Goal: Transaction & Acquisition: Purchase product/service

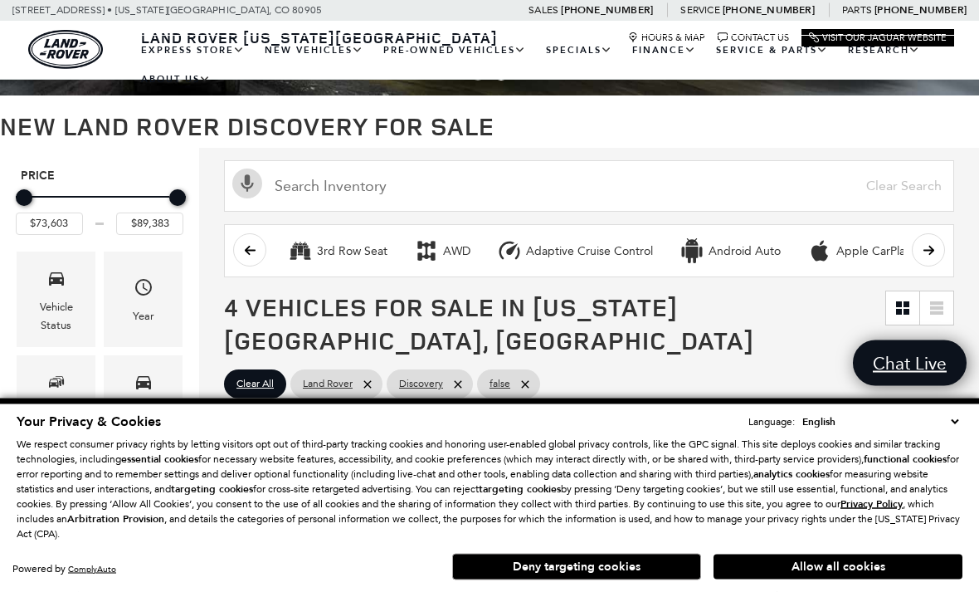
scroll to position [89, 0]
click at [627, 580] on button "Deny targeting cookies" at bounding box center [576, 566] width 249 height 27
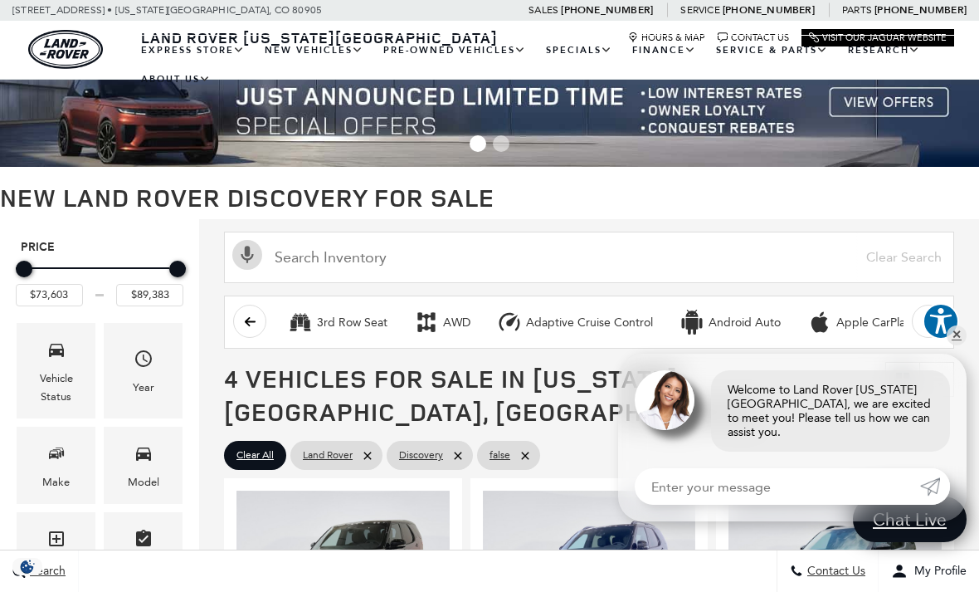
scroll to position [0, 0]
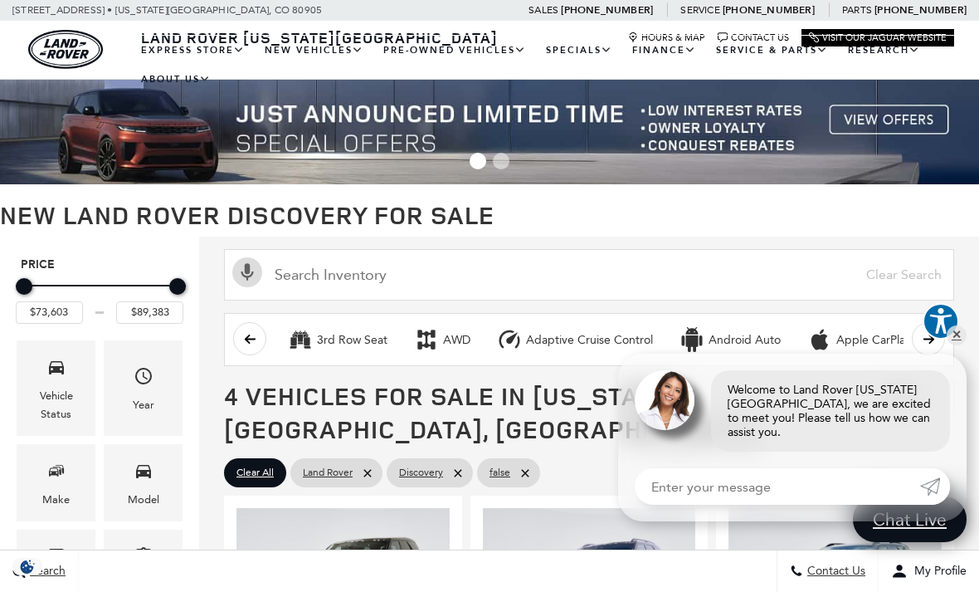
click at [0, 0] on link "View Certified Pre-Owned" at bounding box center [0, 0] width 0 height 0
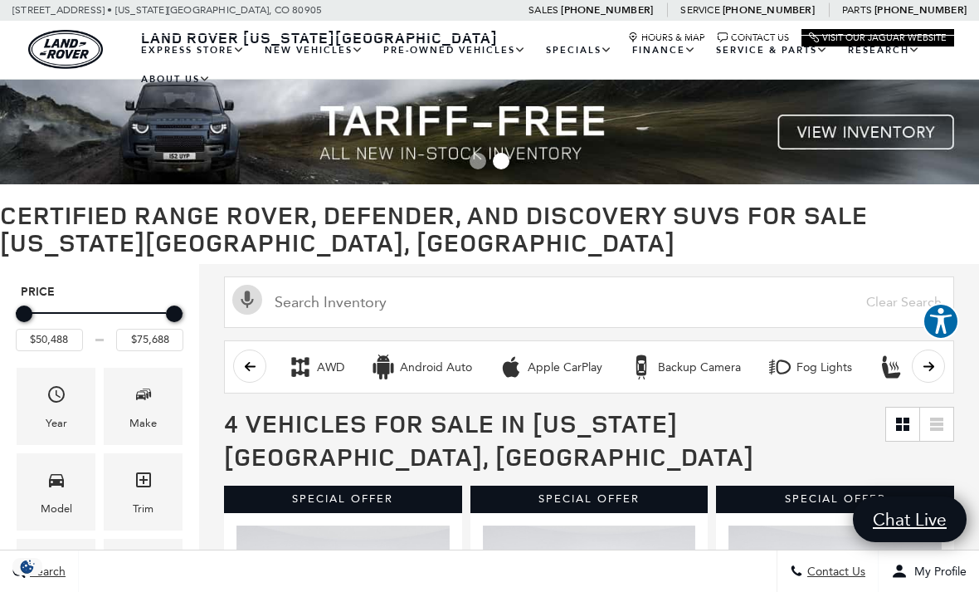
click at [0, 0] on link "Courtesy Vehicles" at bounding box center [0, 0] width 0 height 0
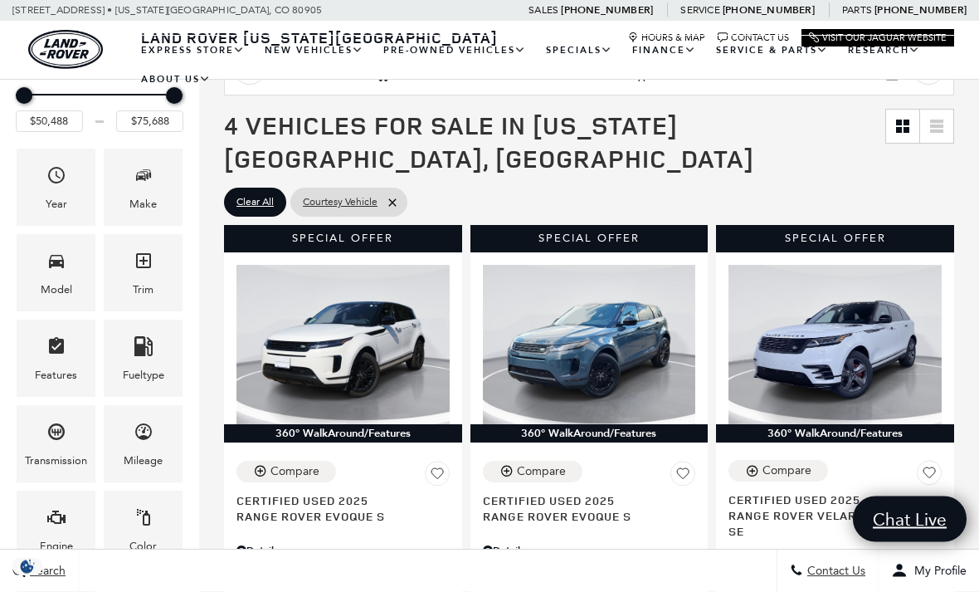
scroll to position [218, 0]
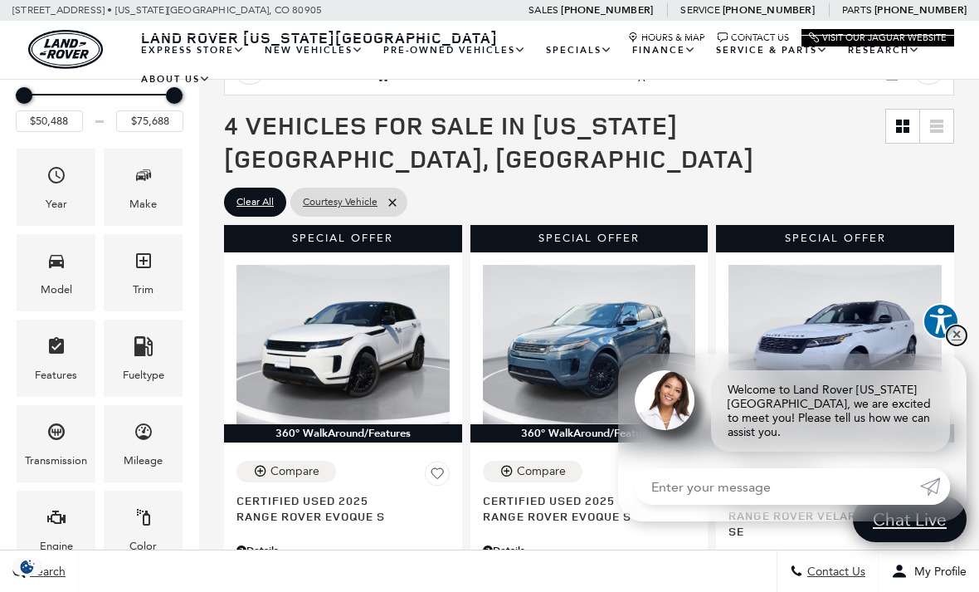
click at [958, 345] on link "✕" at bounding box center [957, 335] width 20 height 20
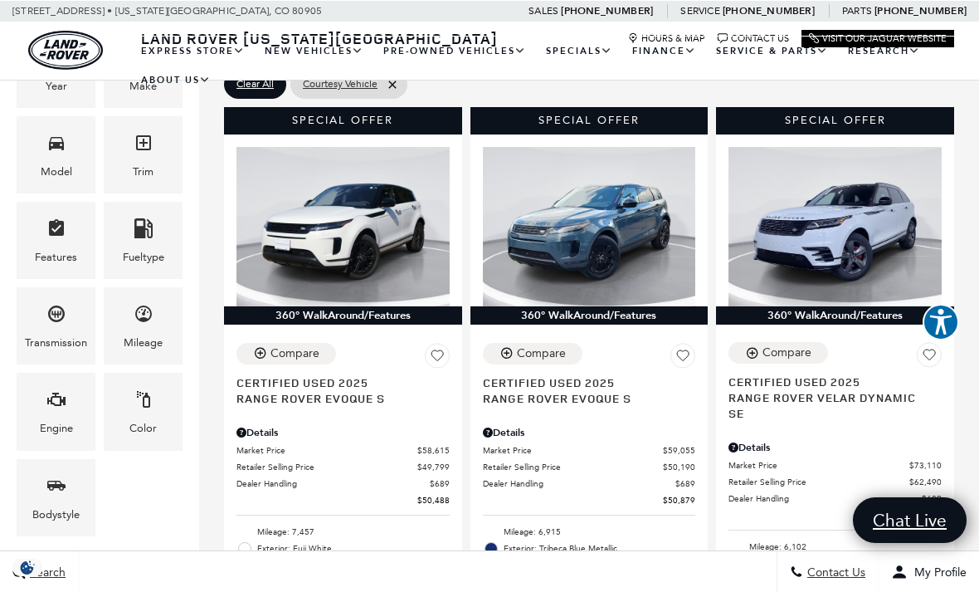
scroll to position [336, 0]
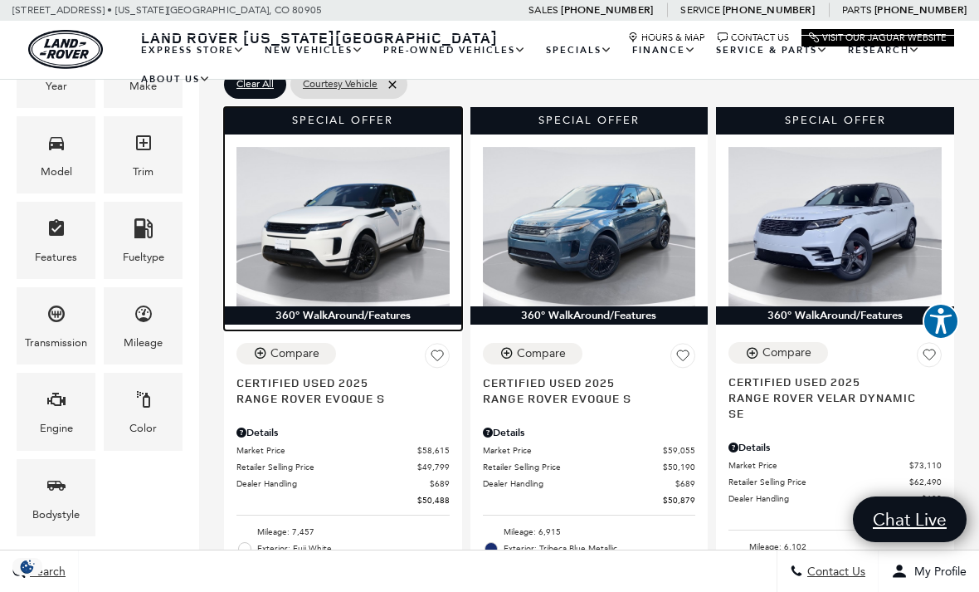
click at [329, 194] on img at bounding box center [342, 226] width 213 height 159
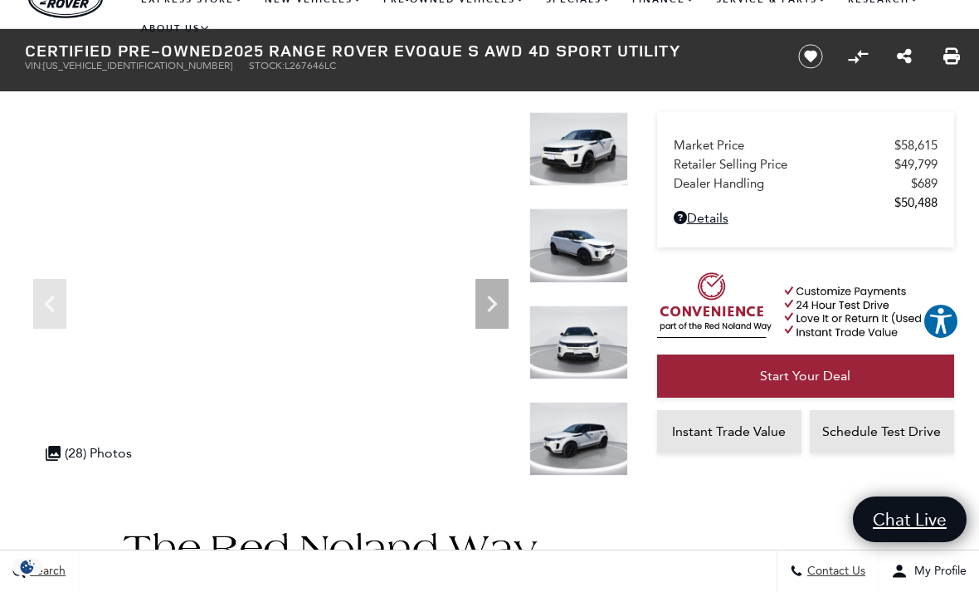
scroll to position [46, 0]
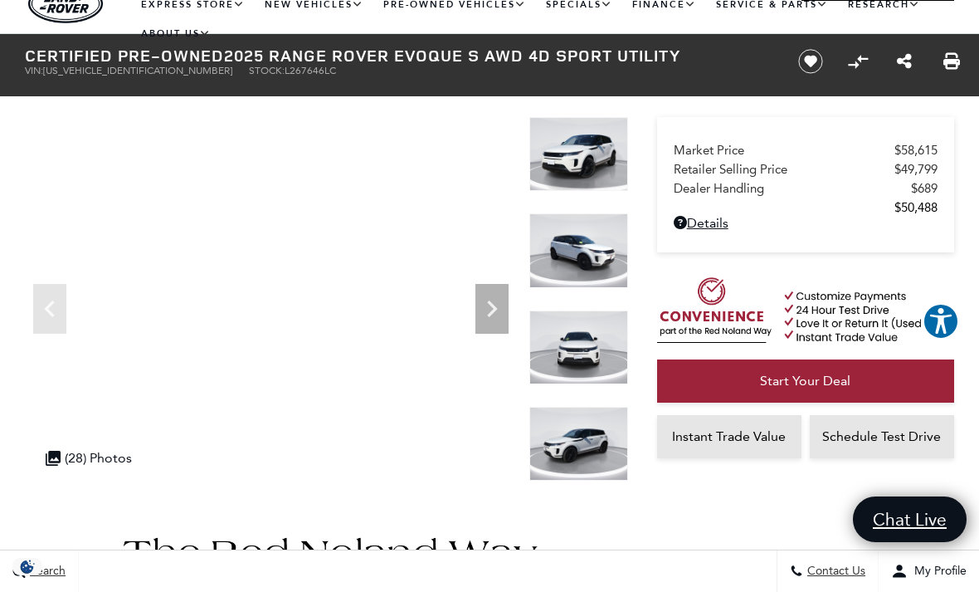
click at [480, 300] on icon "Next" at bounding box center [491, 308] width 33 height 33
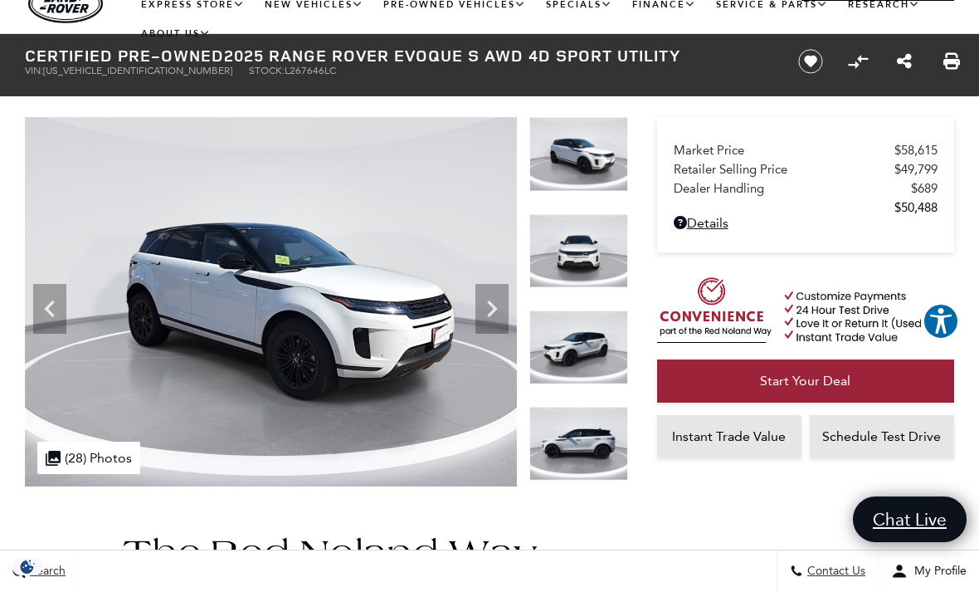
click at [489, 295] on icon "Next" at bounding box center [491, 308] width 33 height 33
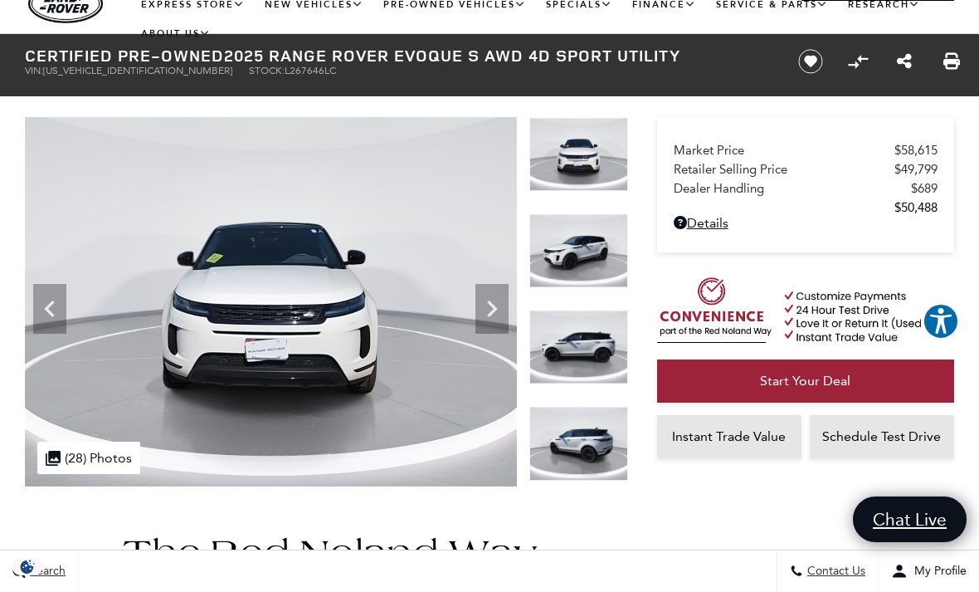
click at [490, 292] on icon "Next" at bounding box center [491, 308] width 33 height 33
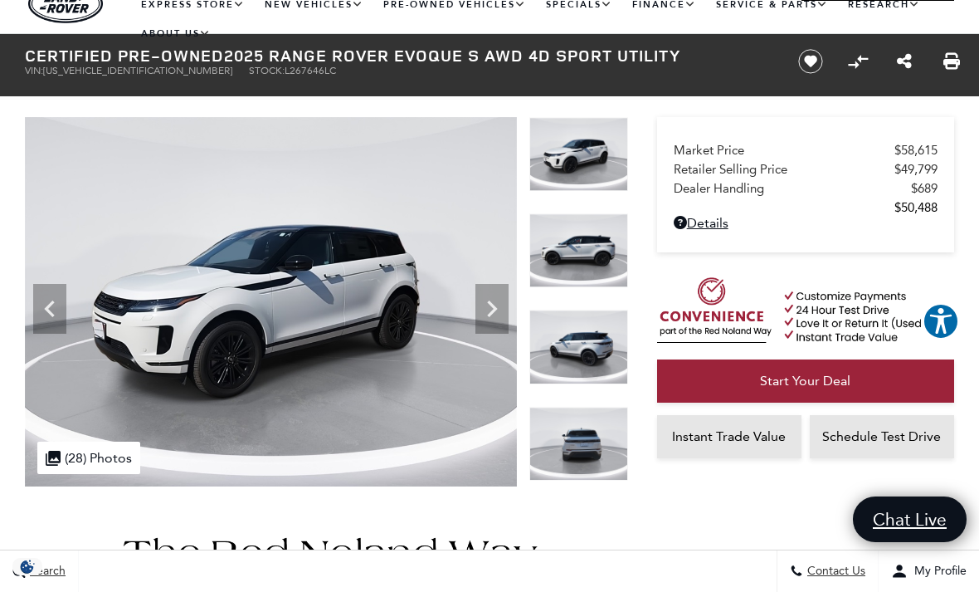
click at [492, 292] on icon "Next" at bounding box center [491, 308] width 33 height 33
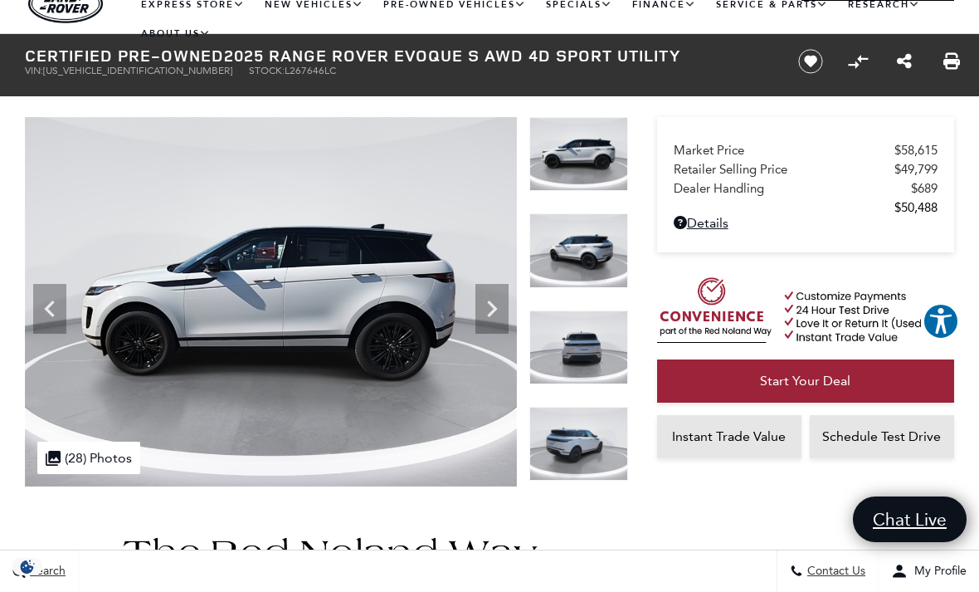
click at [492, 309] on icon "Next" at bounding box center [491, 308] width 33 height 33
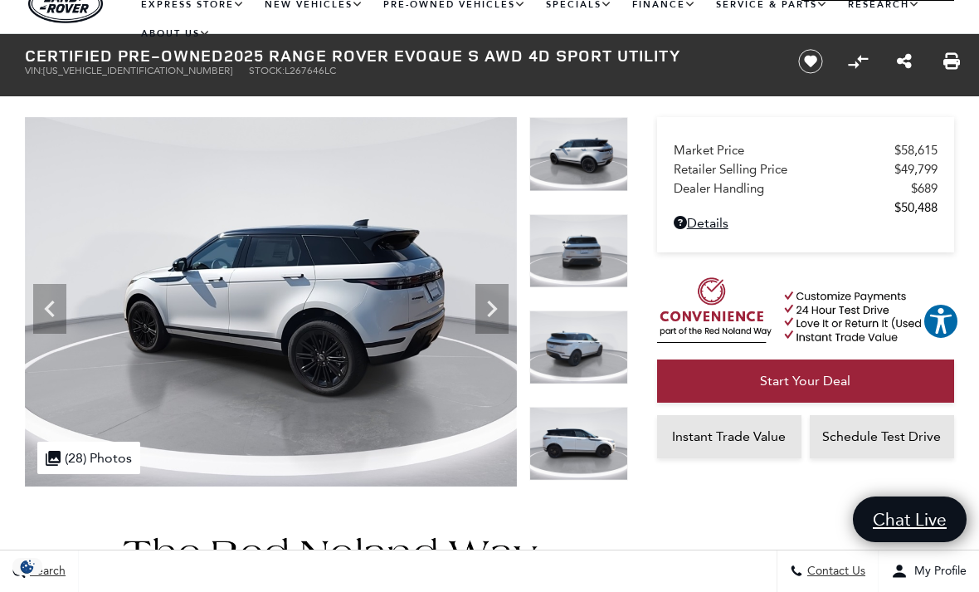
click at [488, 300] on icon "Next" at bounding box center [491, 308] width 33 height 33
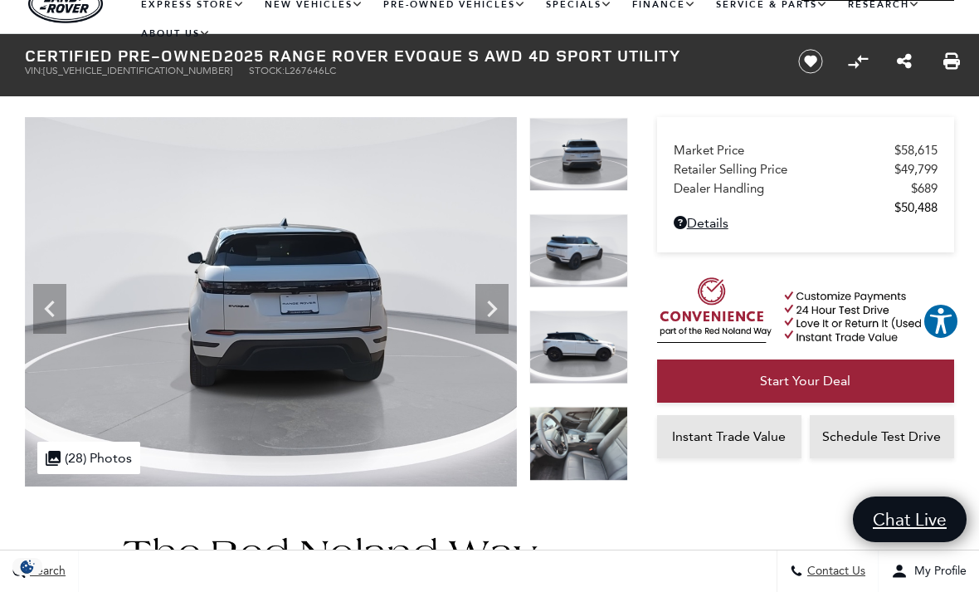
click at [487, 296] on icon "Next" at bounding box center [491, 308] width 33 height 33
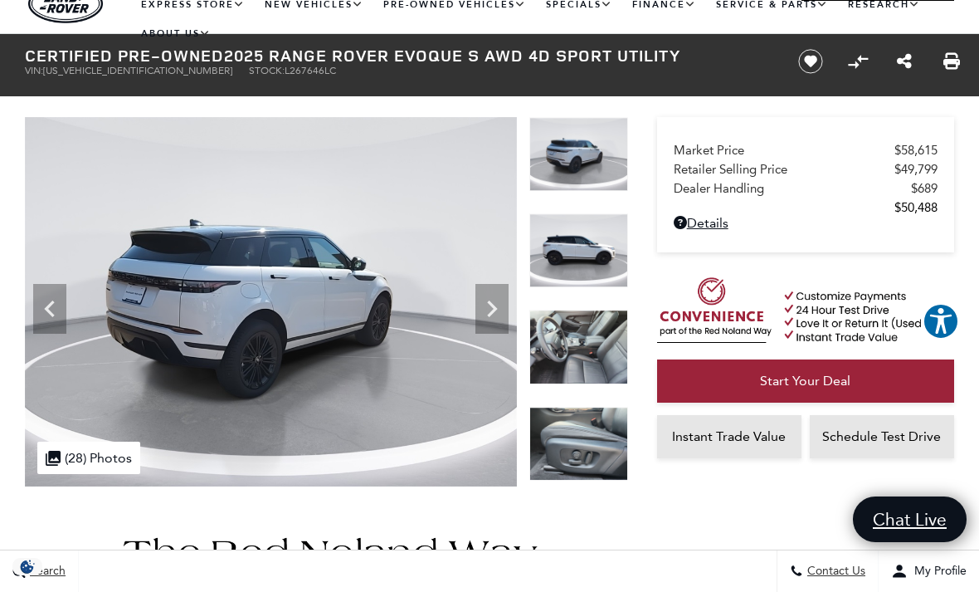
click at [484, 295] on icon "Next" at bounding box center [491, 308] width 33 height 33
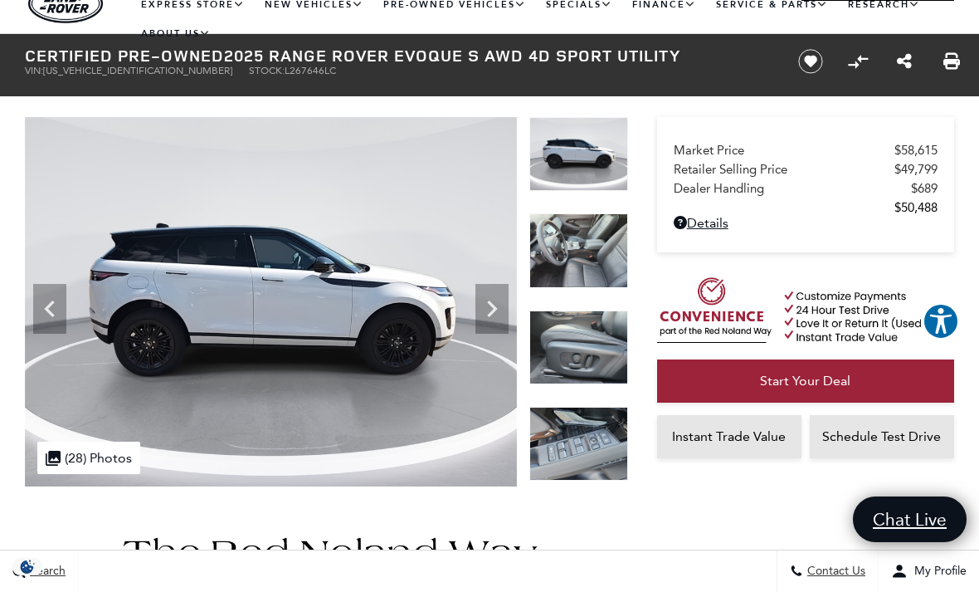
click at [489, 301] on icon "Next" at bounding box center [492, 308] width 10 height 17
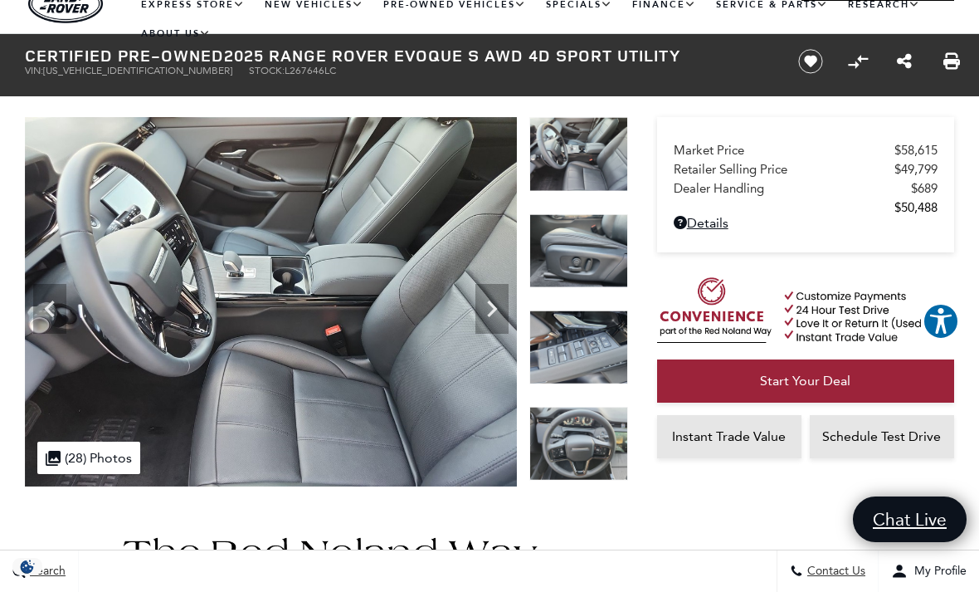
click at [495, 322] on icon "Next" at bounding box center [491, 308] width 33 height 33
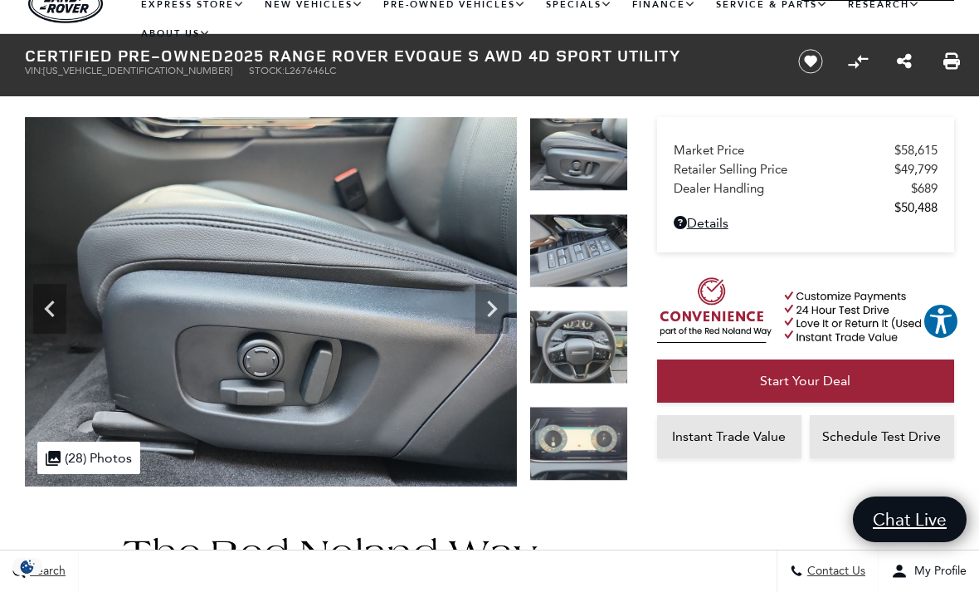
click at [484, 288] on div "Next" at bounding box center [491, 309] width 33 height 50
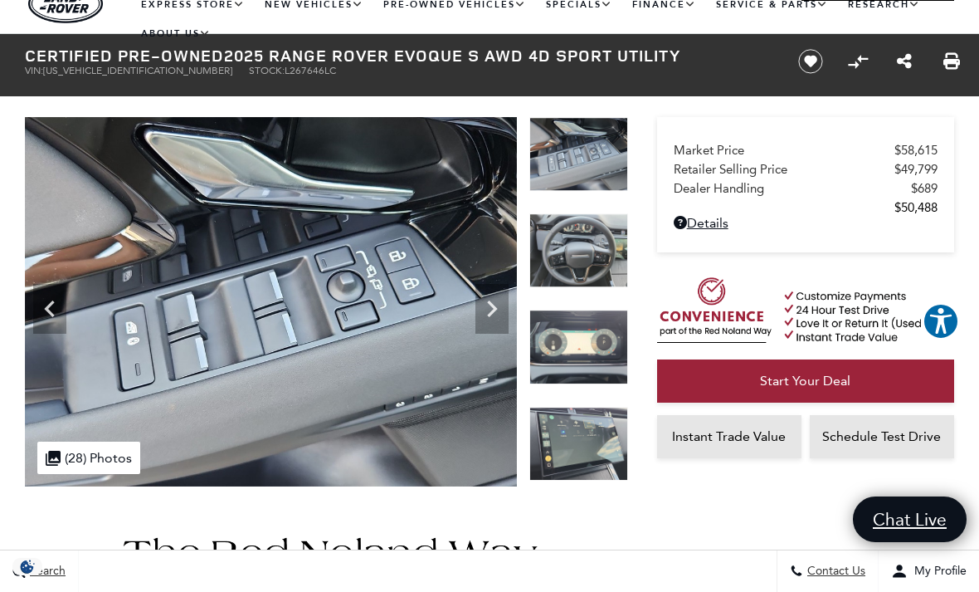
click at [488, 305] on icon "Next" at bounding box center [491, 308] width 33 height 33
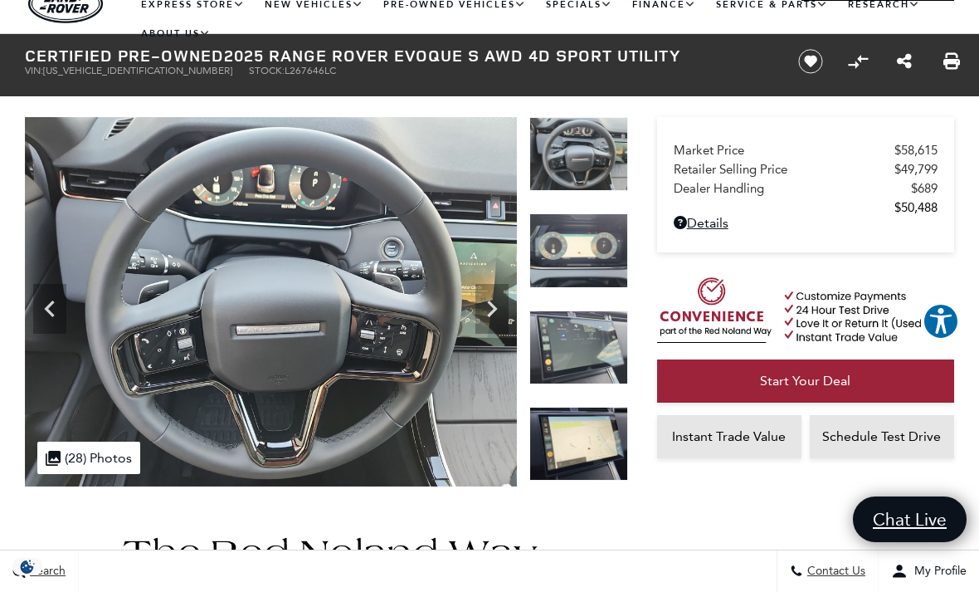
click at [490, 292] on icon "Next" at bounding box center [491, 308] width 33 height 33
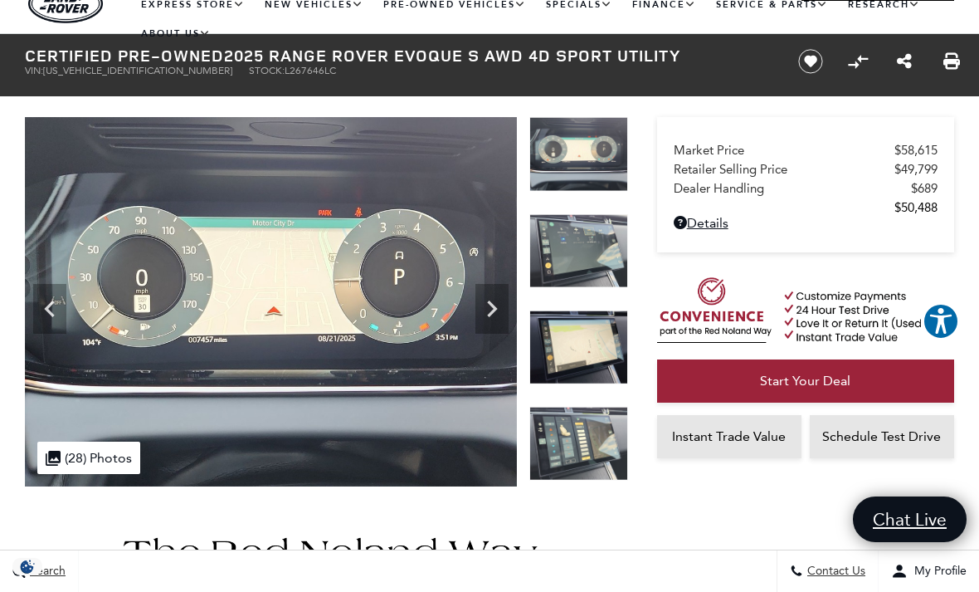
click at [487, 292] on icon "Next" at bounding box center [491, 308] width 33 height 33
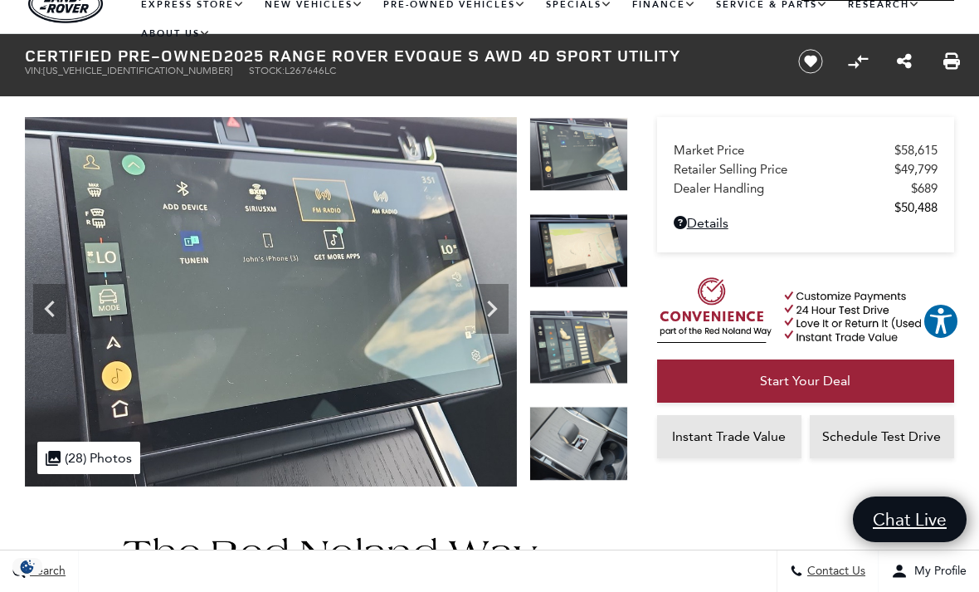
click at [493, 292] on icon "Next" at bounding box center [491, 308] width 33 height 33
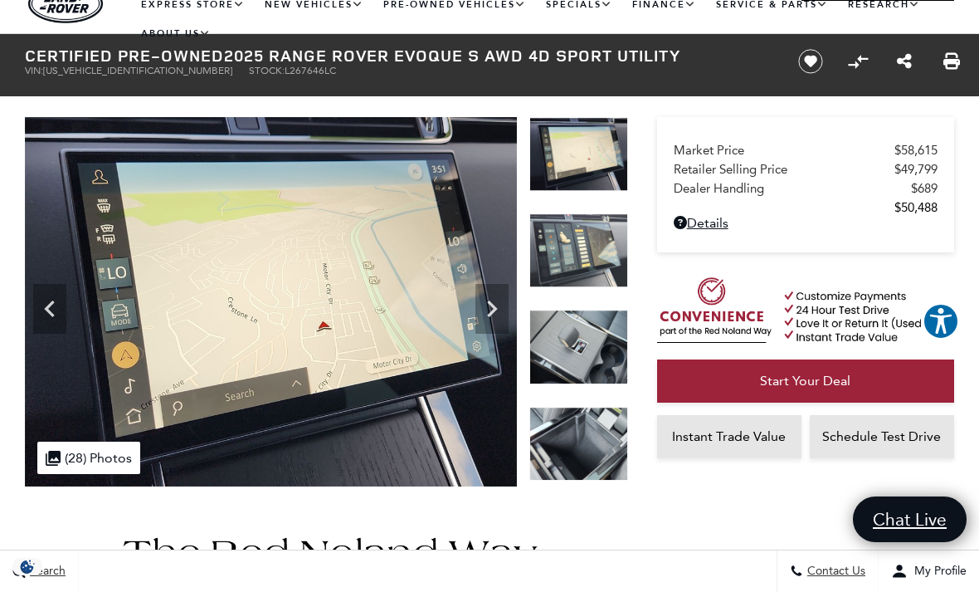
click at [491, 310] on icon "Next" at bounding box center [491, 308] width 33 height 33
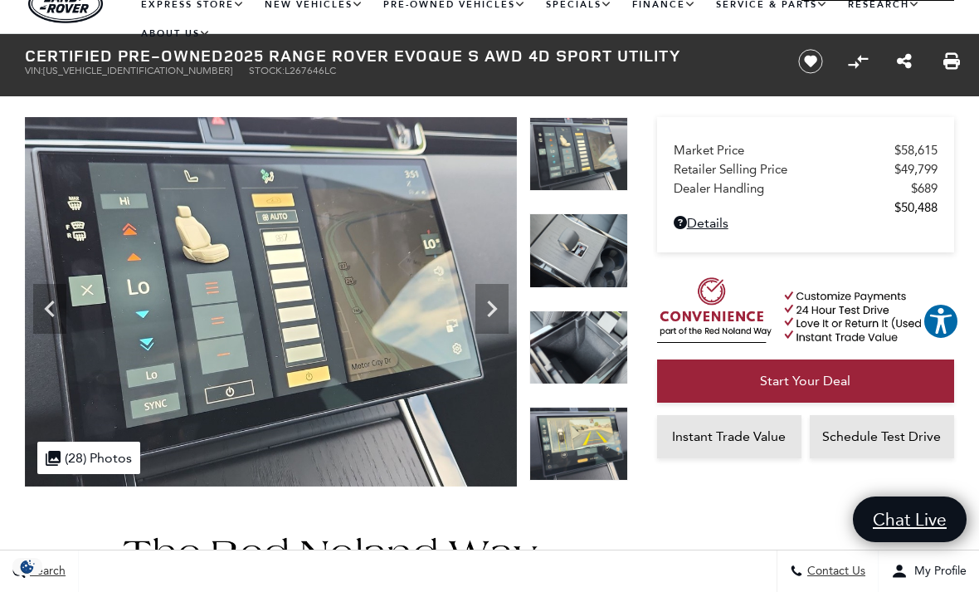
click at [496, 293] on icon "Next" at bounding box center [491, 308] width 33 height 33
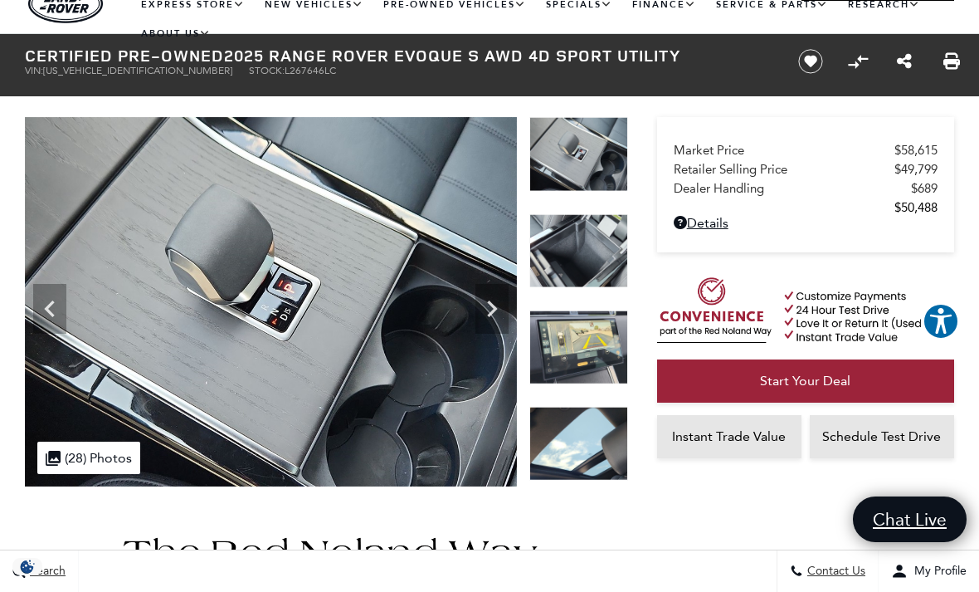
click at [490, 300] on icon "Next" at bounding box center [491, 308] width 33 height 33
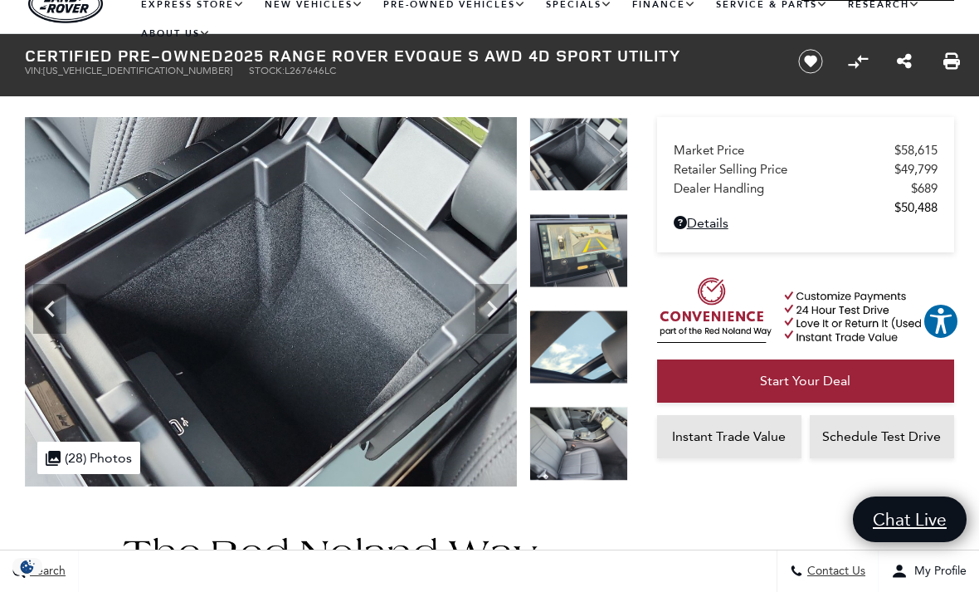
click at [498, 297] on icon "Next" at bounding box center [491, 308] width 33 height 33
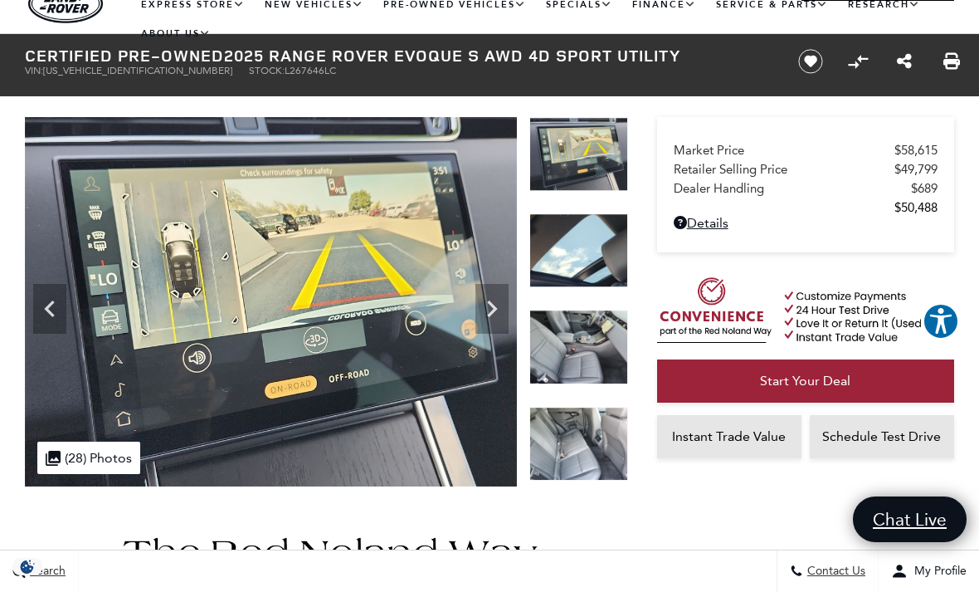
click at [493, 308] on icon "Next" at bounding box center [491, 308] width 33 height 33
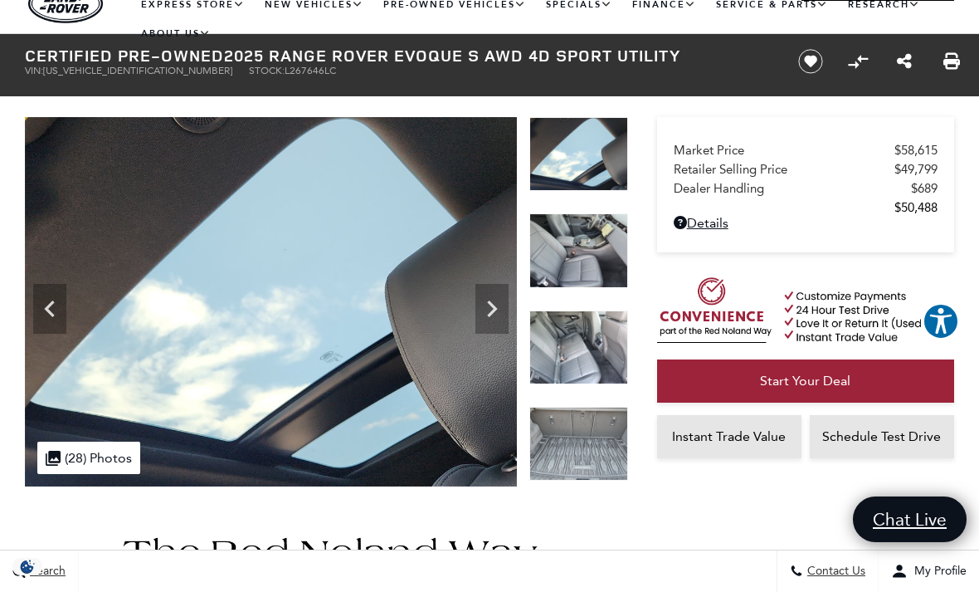
scroll to position [0, 0]
